Goal: Navigation & Orientation: Understand site structure

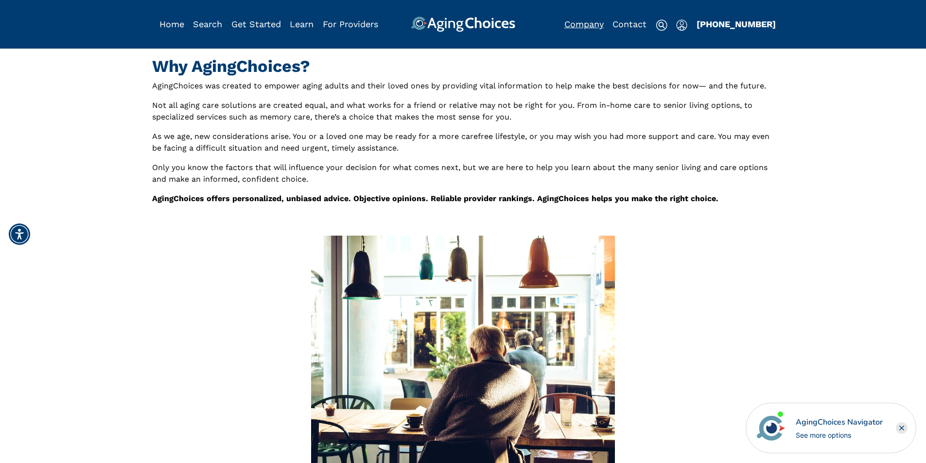
click at [589, 26] on link "Company" at bounding box center [583, 24] width 39 height 10
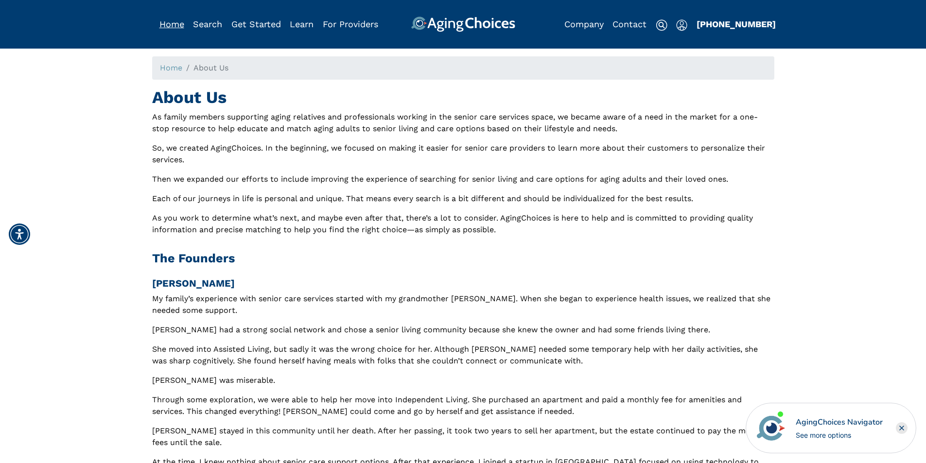
click at [173, 27] on link "Home" at bounding box center [171, 24] width 25 height 10
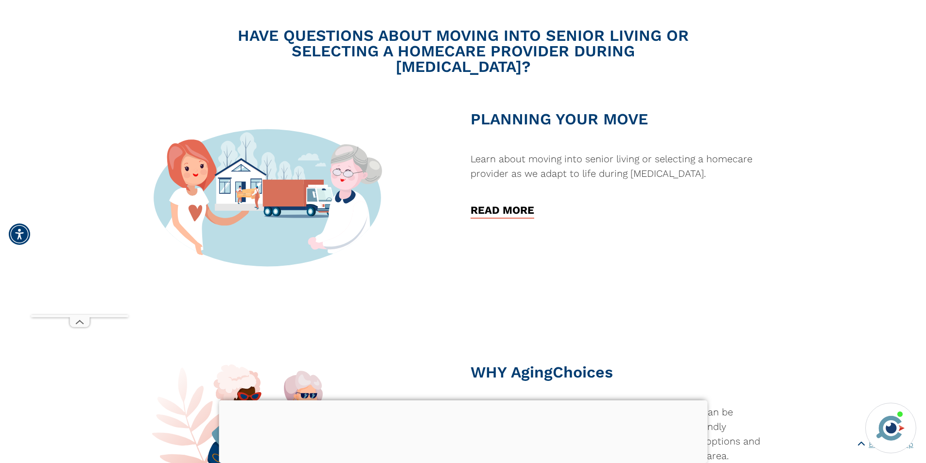
scroll to position [729, 0]
